Goal: Transaction & Acquisition: Book appointment/travel/reservation

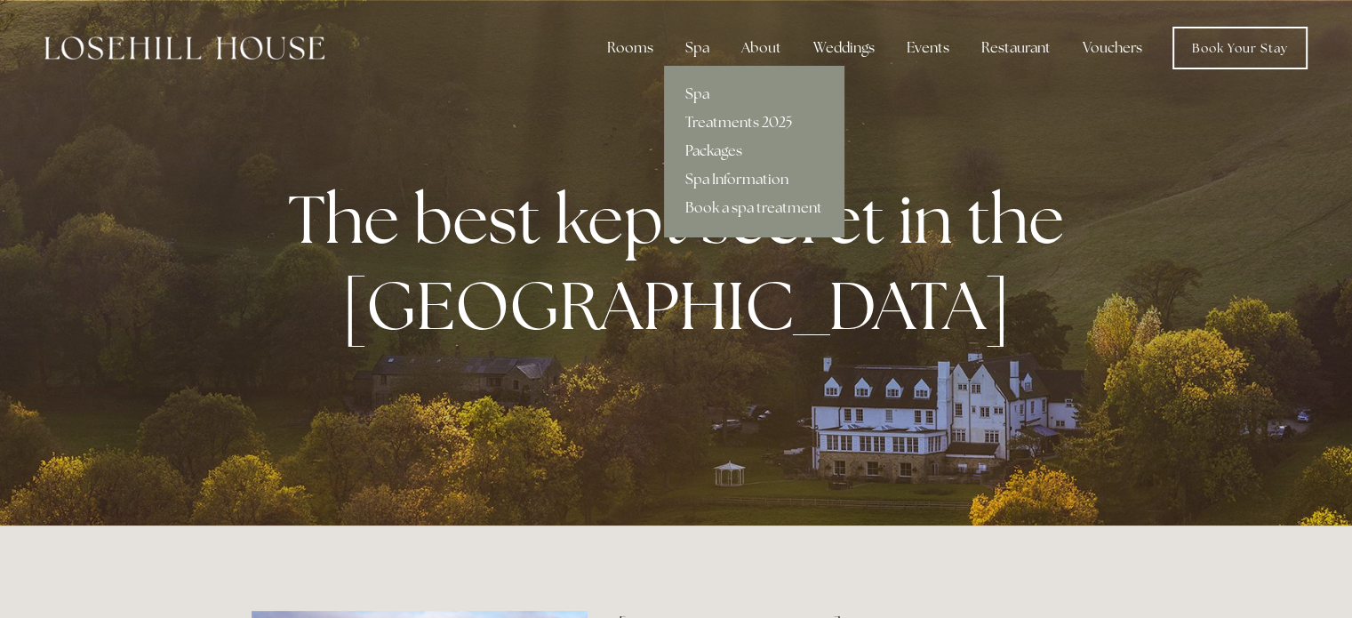
click at [702, 149] on link "Packages" at bounding box center [754, 151] width 180 height 28
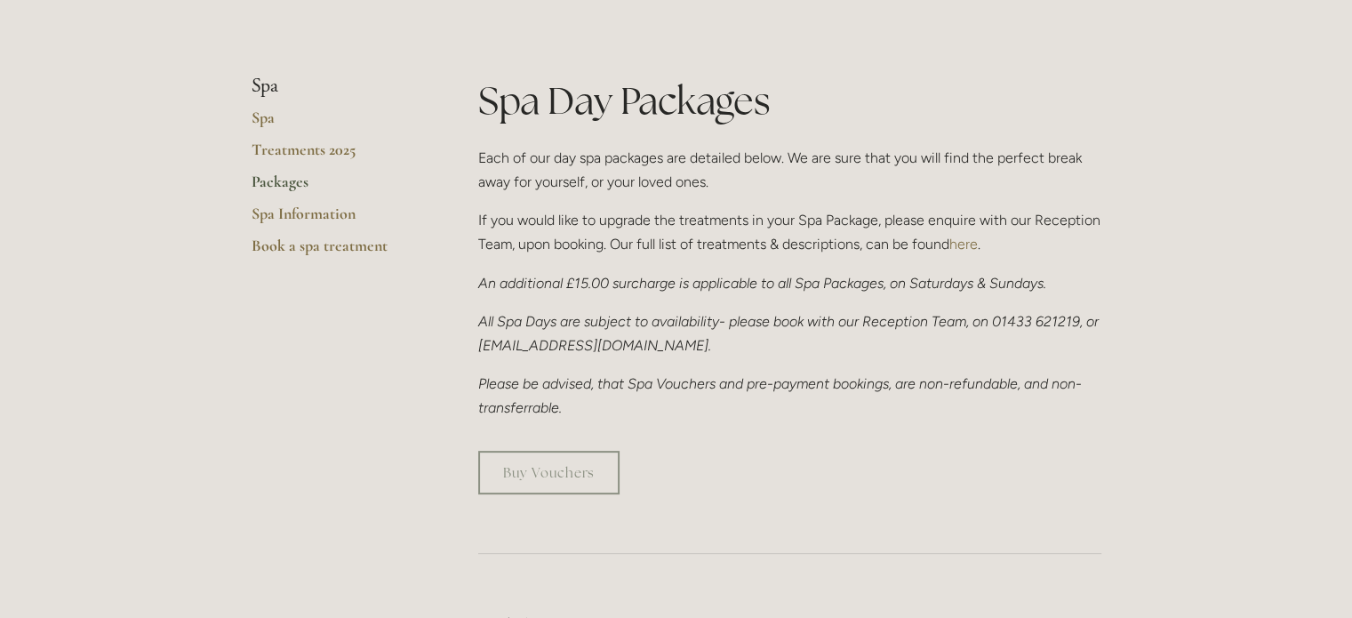
scroll to position [418, 0]
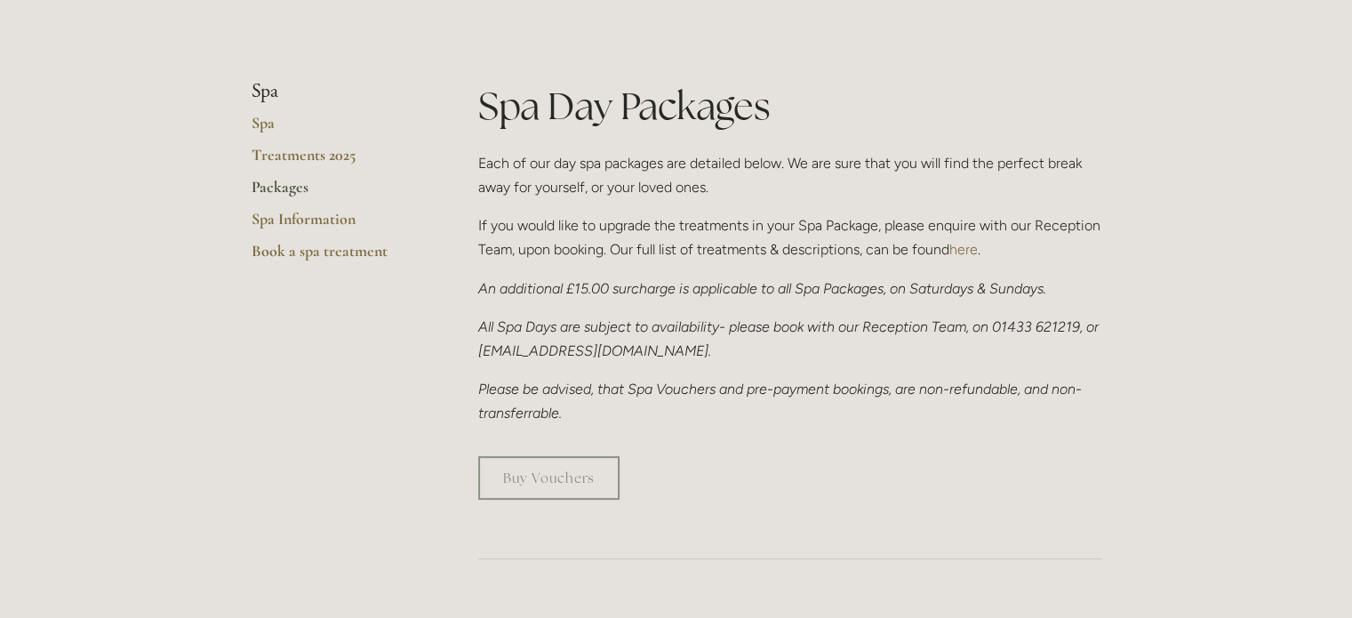
drag, startPoint x: 1355, startPoint y: 64, endPoint x: 1363, endPoint y: 114, distance: 50.4
click at [268, 113] on link "Spa" at bounding box center [337, 129] width 170 height 32
